Goal: Register for event/course

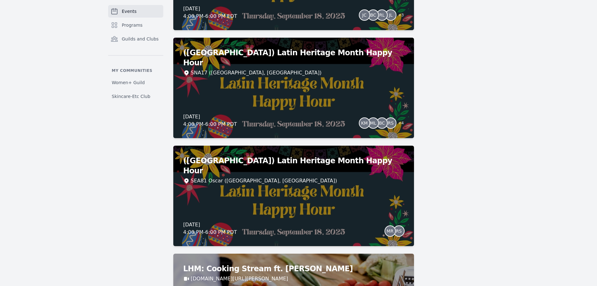
scroll to position [501, 0]
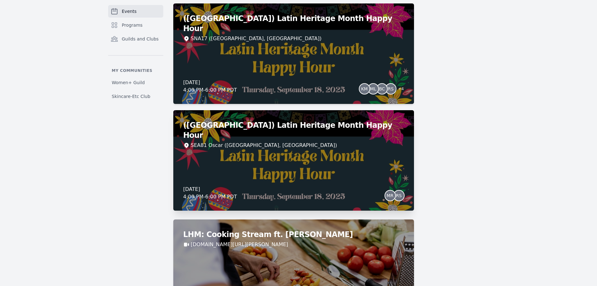
click at [294, 162] on div "(Seattle) Latin Heritage Month Happy Hour SEA81 Oscar (Seattle, WA) Thursday, S…" at bounding box center [293, 160] width 241 height 100
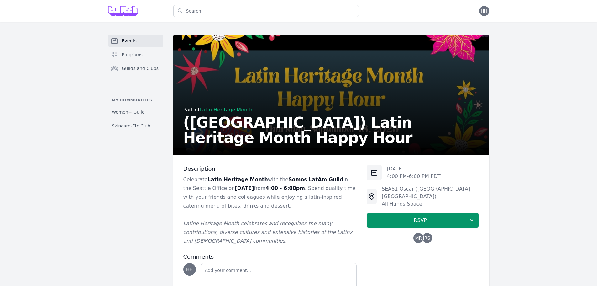
click at [299, 198] on p "Celebrate Latin Heritage Month with the Somos LatAm Guild in the Seattle Office…" at bounding box center [270, 192] width 174 height 35
click at [309, 198] on p "Celebrate Latin Heritage Month with the Somos LatAm Guild in the Seattle Office…" at bounding box center [270, 192] width 174 height 35
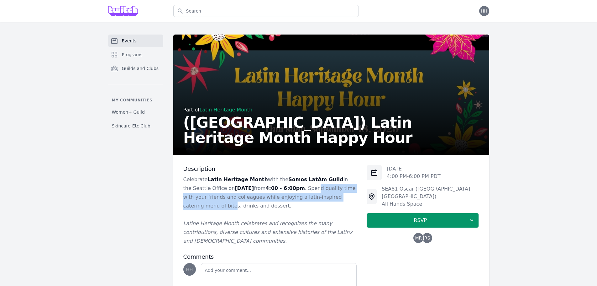
drag, startPoint x: 300, startPoint y: 190, endPoint x: 342, endPoint y: 196, distance: 42.8
click at [349, 195] on p "Celebrate Latin Heritage Month with the Somos LatAm Guild in the Seattle Office…" at bounding box center [270, 192] width 174 height 35
click at [272, 199] on p "Celebrate Latin Heritage Month with the Somos LatAm Guild in the Seattle Office…" at bounding box center [270, 192] width 174 height 35
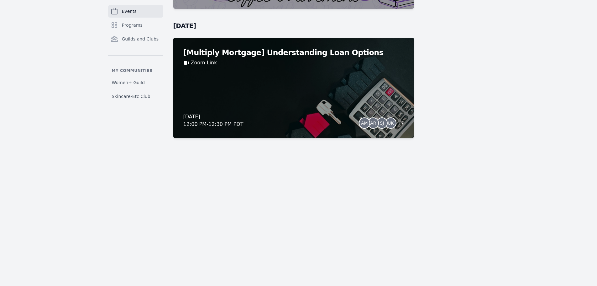
scroll to position [5583, 0]
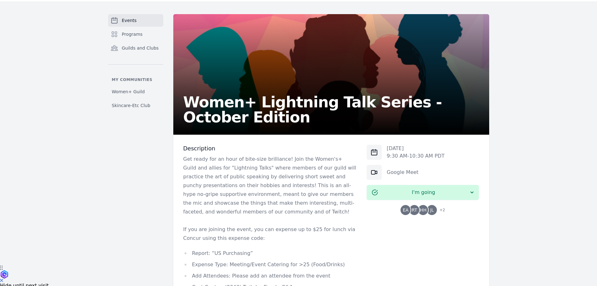
scroll to position [31, 0]
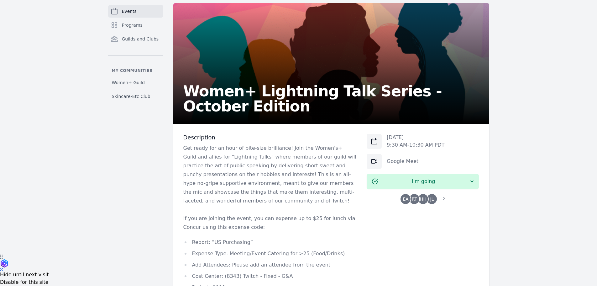
drag, startPoint x: 103, startPoint y: 1, endPoint x: 442, endPoint y: 201, distance: 392.8
click at [442, 201] on span "+ 2" at bounding box center [440, 199] width 9 height 9
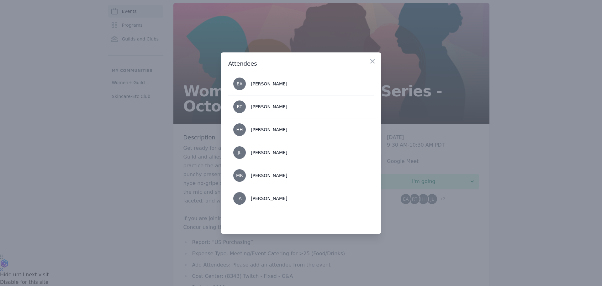
drag, startPoint x: 188, startPoint y: 183, endPoint x: 194, endPoint y: 183, distance: 6.0
click at [188, 183] on div at bounding box center [301, 143] width 602 height 286
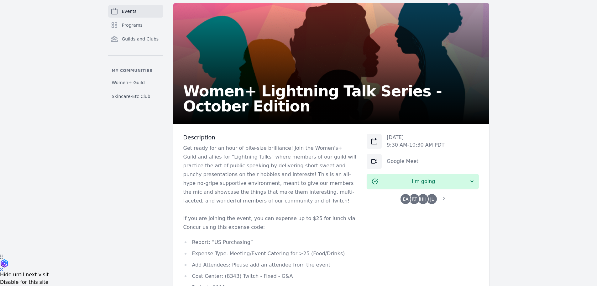
click at [270, 221] on p "If you are joining the event, you can expense up to $25 for lunch via Concur us…" at bounding box center [270, 223] width 174 height 18
